Goal: Task Accomplishment & Management: Manage account settings

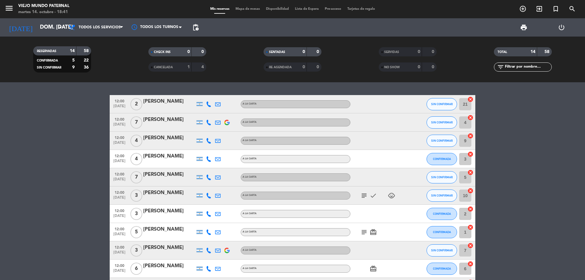
drag, startPoint x: 174, startPoint y: 212, endPoint x: 140, endPoint y: 214, distance: 33.9
click at [140, 214] on div "12:00 oct. 19 3 Nahuel ponce A LA CARTA CONFIRMADA 2 cancel" at bounding box center [292, 214] width 365 height 18
click at [140, 213] on span "3" at bounding box center [136, 214] width 12 height 12
copy div "[PERSON_NAME]"
click at [207, 215] on icon at bounding box center [208, 213] width 5 height 5
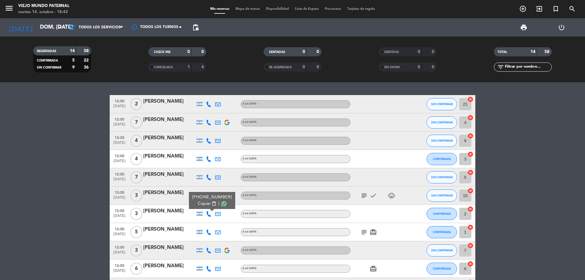
click at [212, 203] on span "content_paste" at bounding box center [214, 203] width 5 height 5
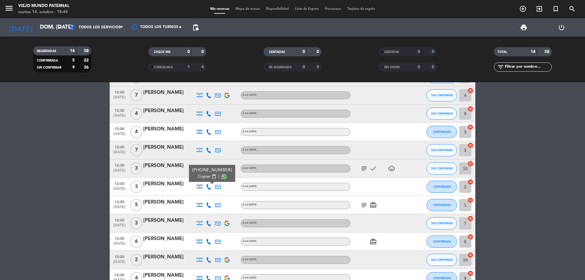
scroll to position [30, 0]
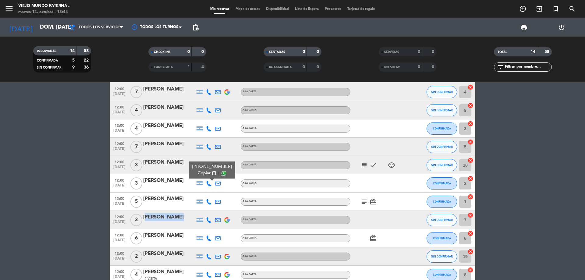
drag, startPoint x: 143, startPoint y: 218, endPoint x: 171, endPoint y: 222, distance: 28.3
click at [171, 222] on div "[PERSON_NAME]" at bounding box center [169, 219] width 52 height 13
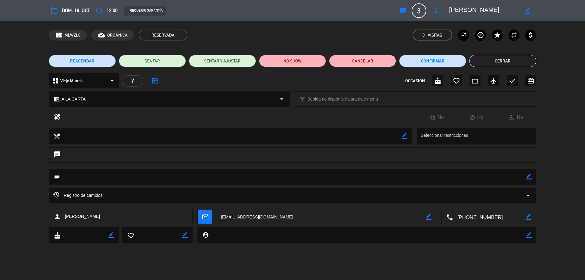
click at [501, 9] on textarea at bounding box center [484, 10] width 70 height 11
drag, startPoint x: 488, startPoint y: 9, endPoint x: 453, endPoint y: 10, distance: 35.6
click at [453, 10] on textarea at bounding box center [484, 10] width 70 height 11
drag, startPoint x: 500, startPoint y: 216, endPoint x: 468, endPoint y: 220, distance: 32.5
click at [467, 220] on textarea at bounding box center [489, 216] width 73 height 15
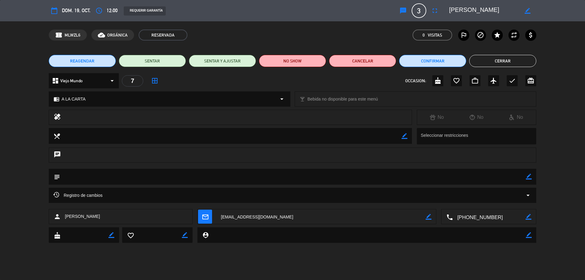
click at [468, 220] on textarea at bounding box center [489, 216] width 73 height 15
click at [497, 202] on span "Click para copiar" at bounding box center [481, 202] width 32 height 6
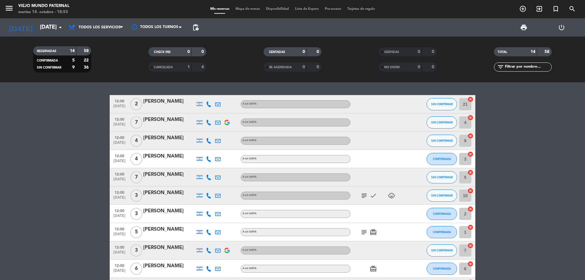
click at [72, 206] on bookings-row "12:00 [DATE] 2 [PERSON_NAME] A LA CARTA SIN CONFIRMAR 21 cancel 12:00 [DATE] 7 …" at bounding box center [292, 231] width 585 height 273
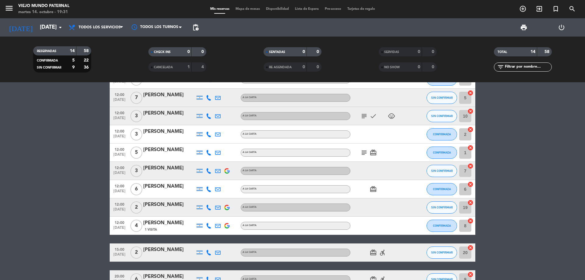
scroll to position [58, 0]
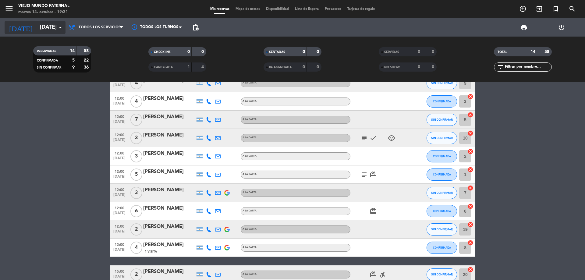
click at [62, 26] on icon "arrow_drop_down" at bounding box center [60, 27] width 7 height 7
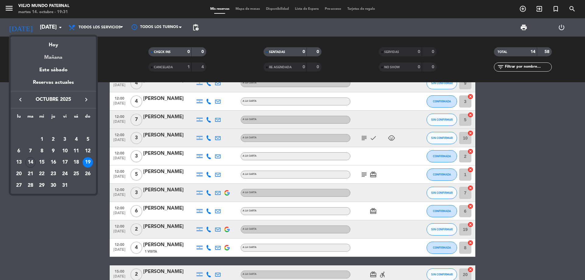
click at [57, 58] on div "Mañana" at bounding box center [53, 55] width 85 height 12
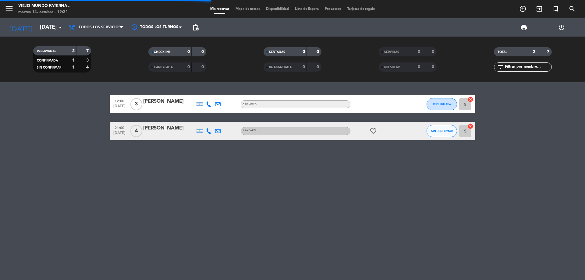
scroll to position [0, 0]
click at [46, 25] on input "[DATE]" at bounding box center [72, 27] width 71 height 12
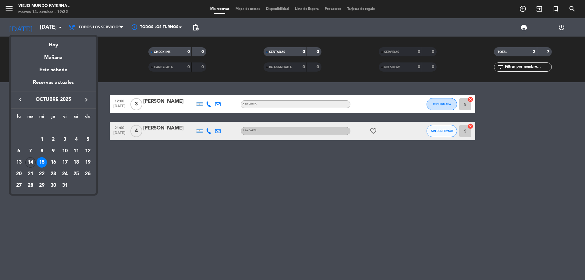
click at [56, 162] on div "16" at bounding box center [53, 162] width 10 height 10
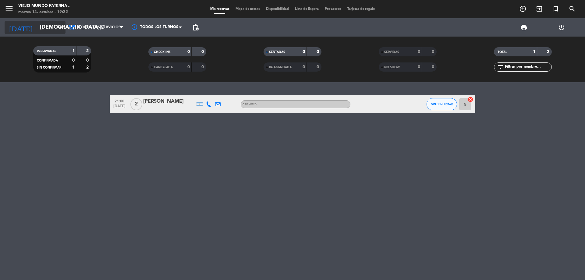
click at [55, 26] on input "[DEMOGRAPHIC_DATA][DATE]" at bounding box center [72, 27] width 71 height 12
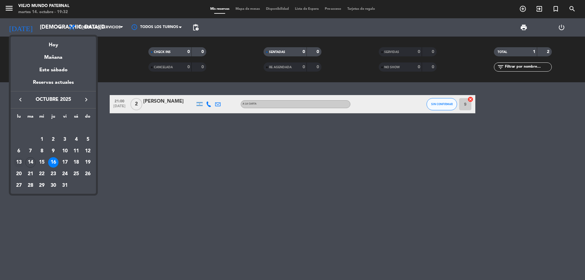
click at [20, 161] on div "13" at bounding box center [19, 162] width 10 height 10
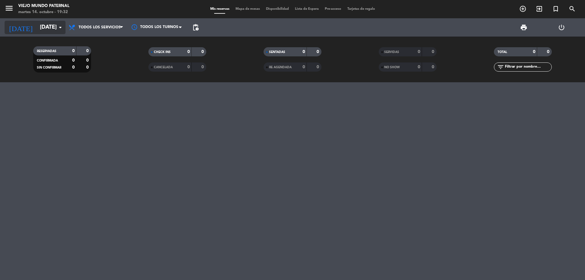
click at [41, 26] on input "[DATE]" at bounding box center [72, 27] width 71 height 12
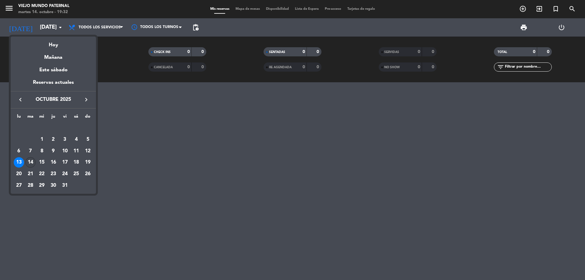
click at [29, 160] on div "14" at bounding box center [30, 162] width 10 height 10
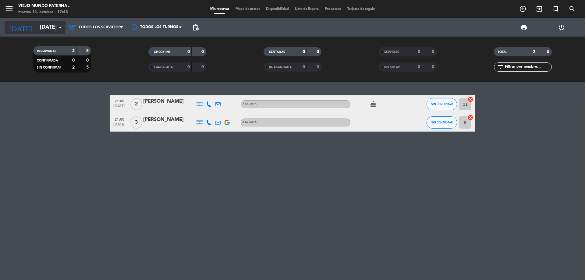
click at [44, 29] on input "[DATE]" at bounding box center [72, 27] width 71 height 12
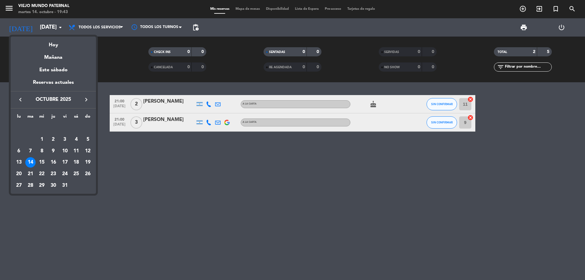
click at [85, 163] on div "19" at bounding box center [88, 162] width 10 height 10
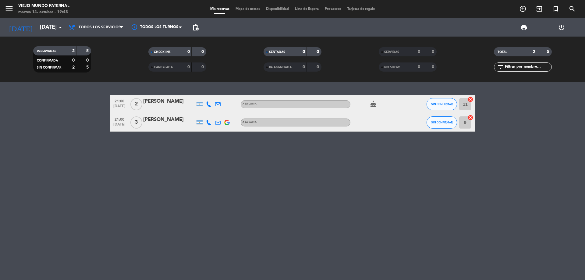
type input "[DATE]"
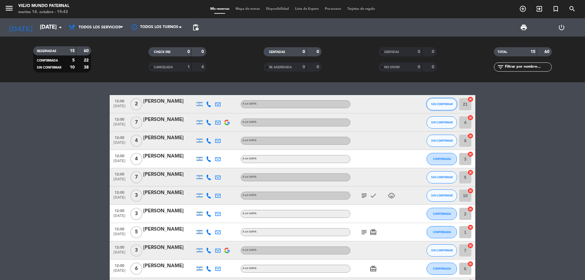
click at [451, 102] on span "SIN CONFIRMAR" at bounding box center [442, 103] width 22 height 3
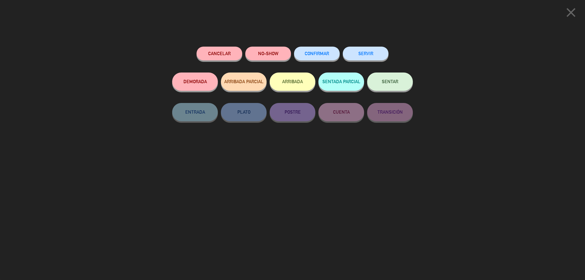
click at [213, 53] on button "Cancelar" at bounding box center [219, 54] width 46 height 14
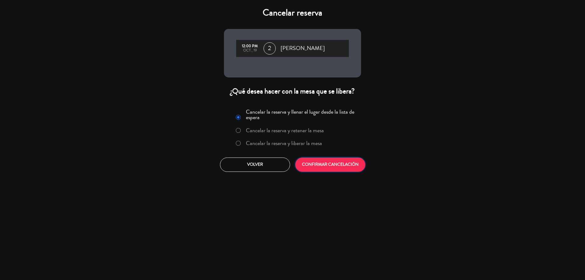
click at [337, 163] on button "CONFIRMAR CANCELACIÓN" at bounding box center [330, 164] width 70 height 14
click at [0, 0] on div at bounding box center [0, 0] width 0 height 0
